Goal: Find specific page/section: Find specific page/section

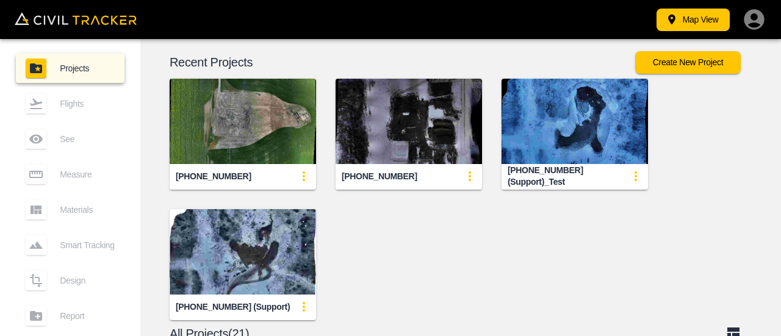
click at [269, 145] on img "button" at bounding box center [243, 121] width 146 height 85
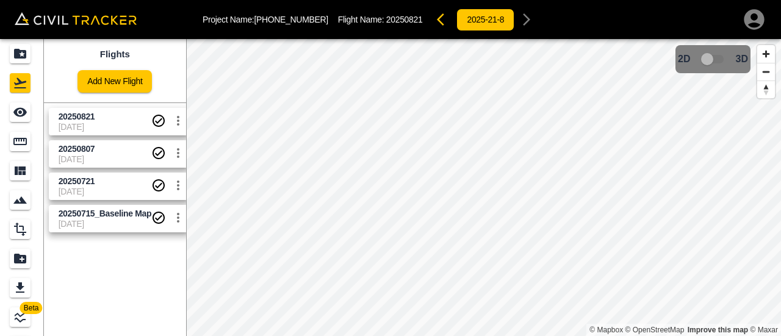
click at [110, 118] on span "20250821" at bounding box center [105, 117] width 93 height 12
click at [111, 153] on span "20250807" at bounding box center [105, 149] width 93 height 12
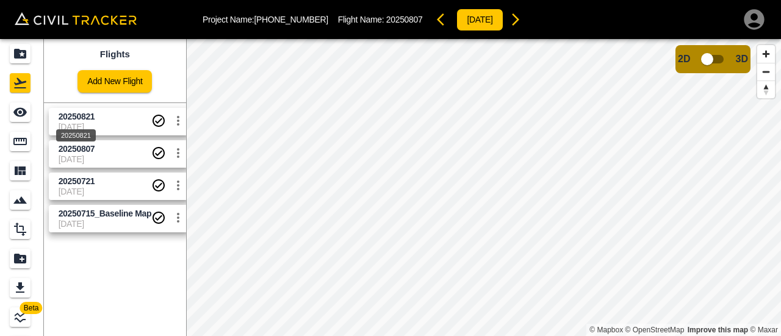
click at [92, 129] on div "20250821" at bounding box center [76, 132] width 42 height 22
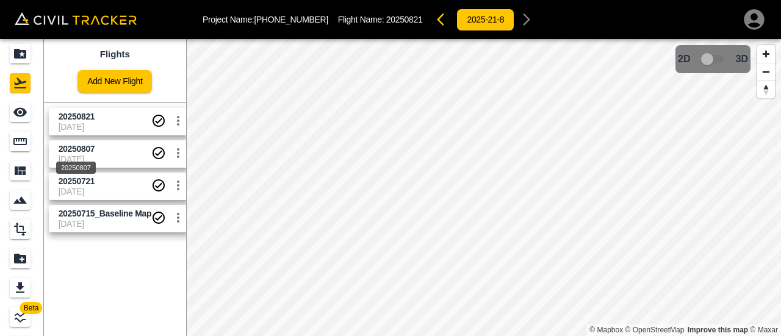
click at [93, 160] on div "20250807" at bounding box center [76, 164] width 42 height 22
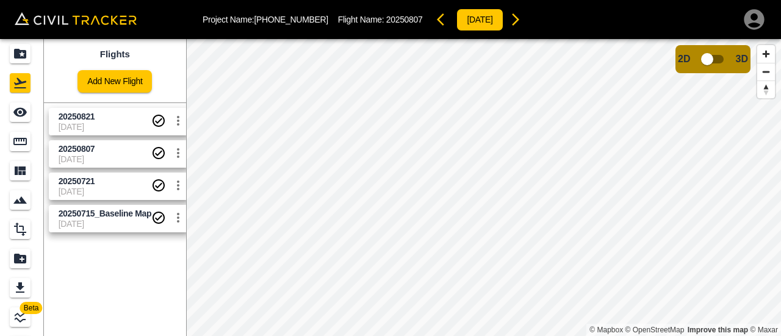
click at [100, 193] on span "[DATE]" at bounding box center [105, 192] width 93 height 10
click at [100, 160] on span "[DATE]" at bounding box center [105, 159] width 93 height 10
click at [104, 121] on span "20250821" at bounding box center [105, 117] width 93 height 12
